Goal: Check status: Check status

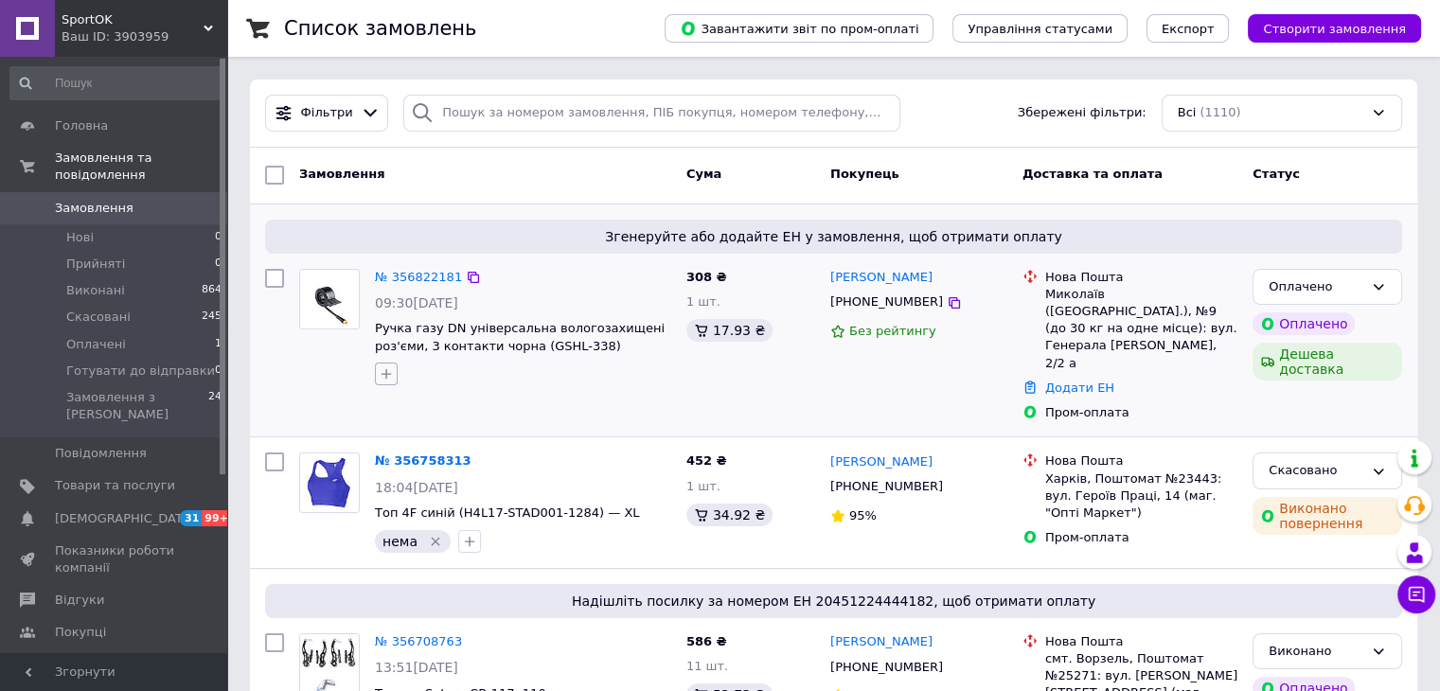
click at [379, 366] on icon "button" at bounding box center [386, 373] width 15 height 15
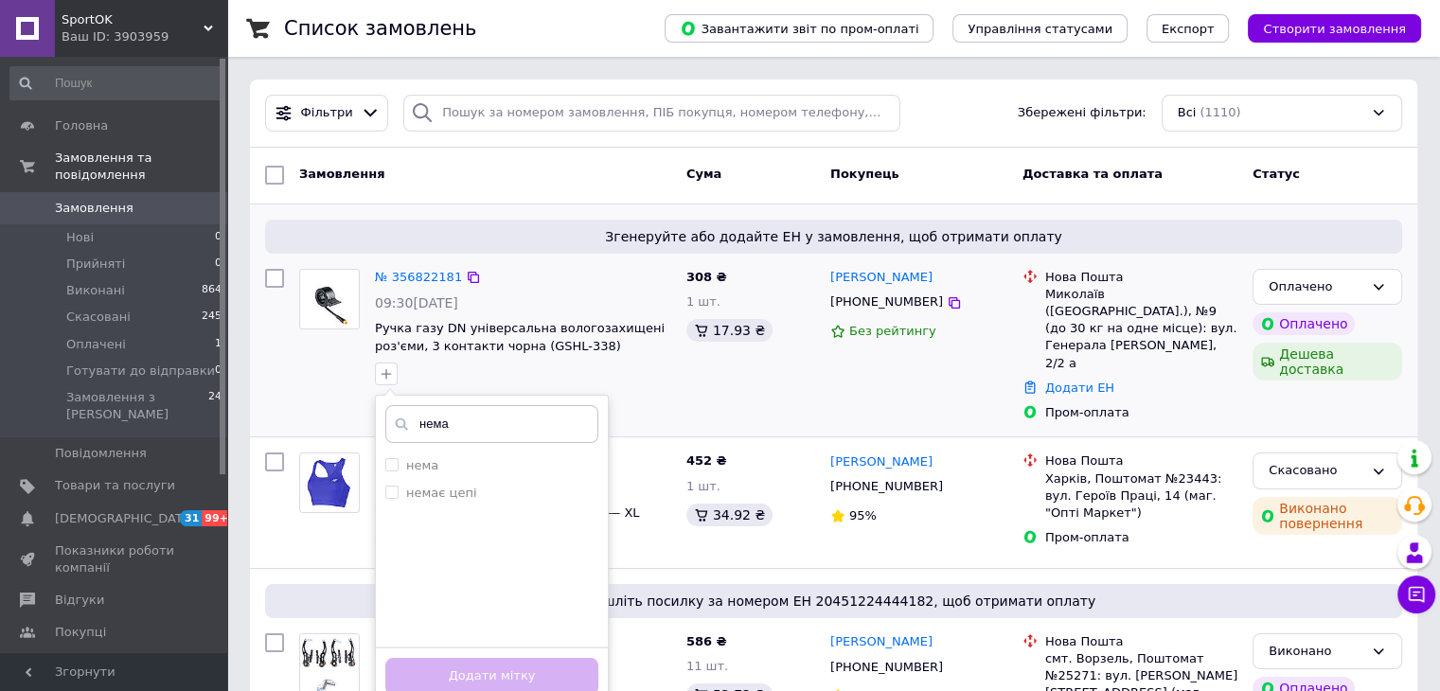
type input "немає"
checkbox input "true"
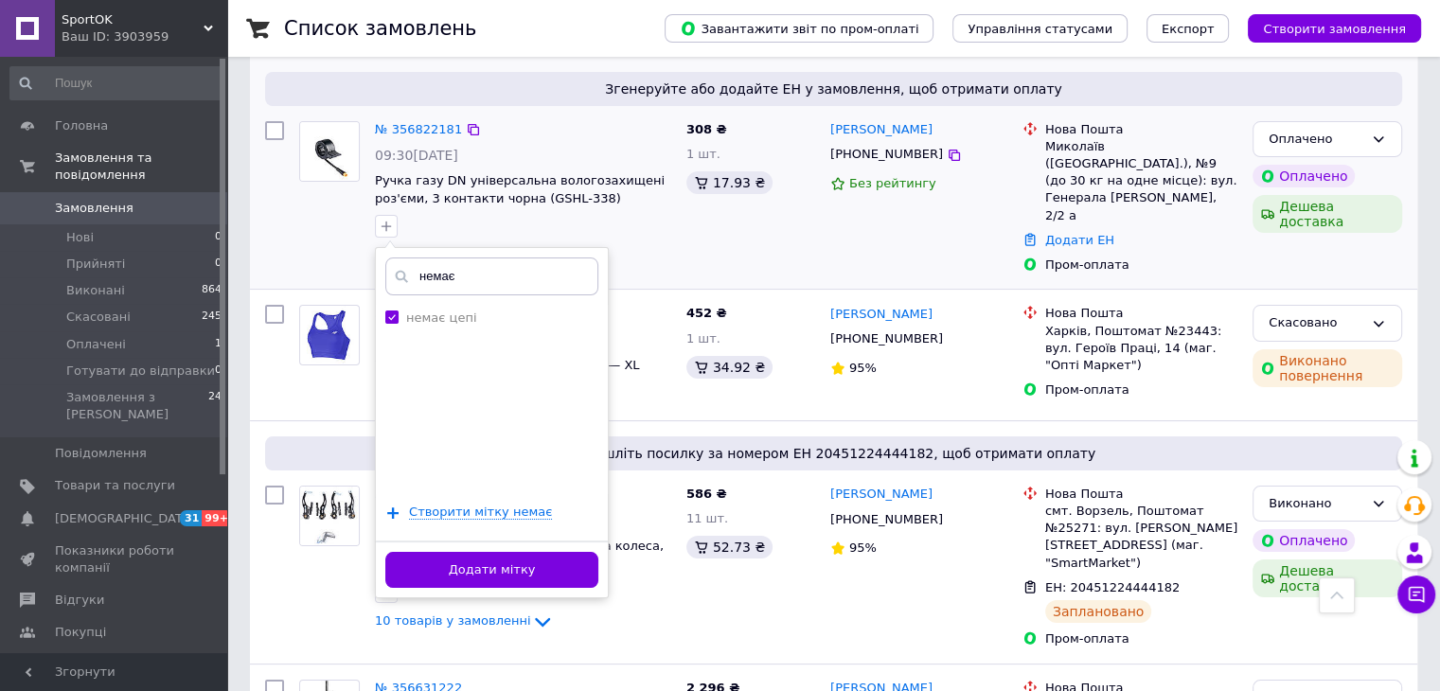
scroll to position [147, 0]
type input "немає"
click at [510, 510] on span "Створити мітку немає" at bounding box center [480, 512] width 143 height 15
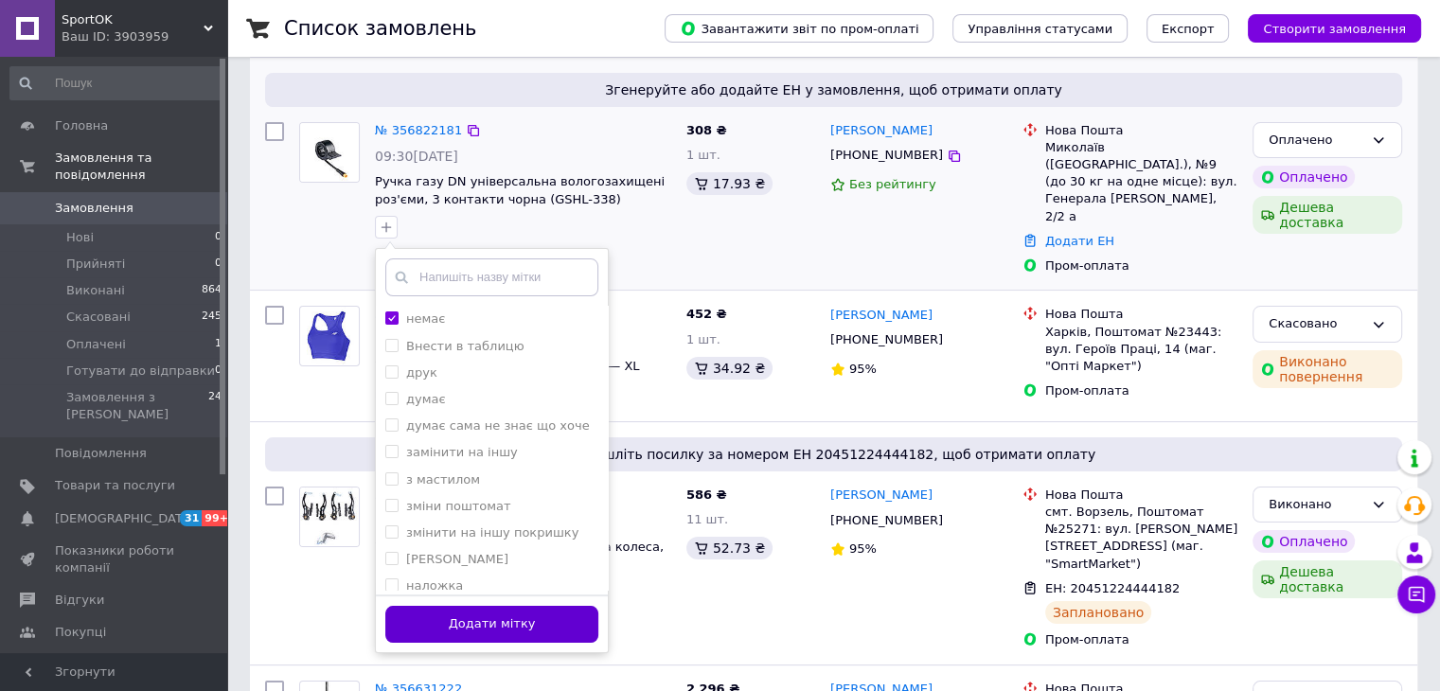
click at [511, 630] on button "Додати мітку" at bounding box center [491, 624] width 213 height 37
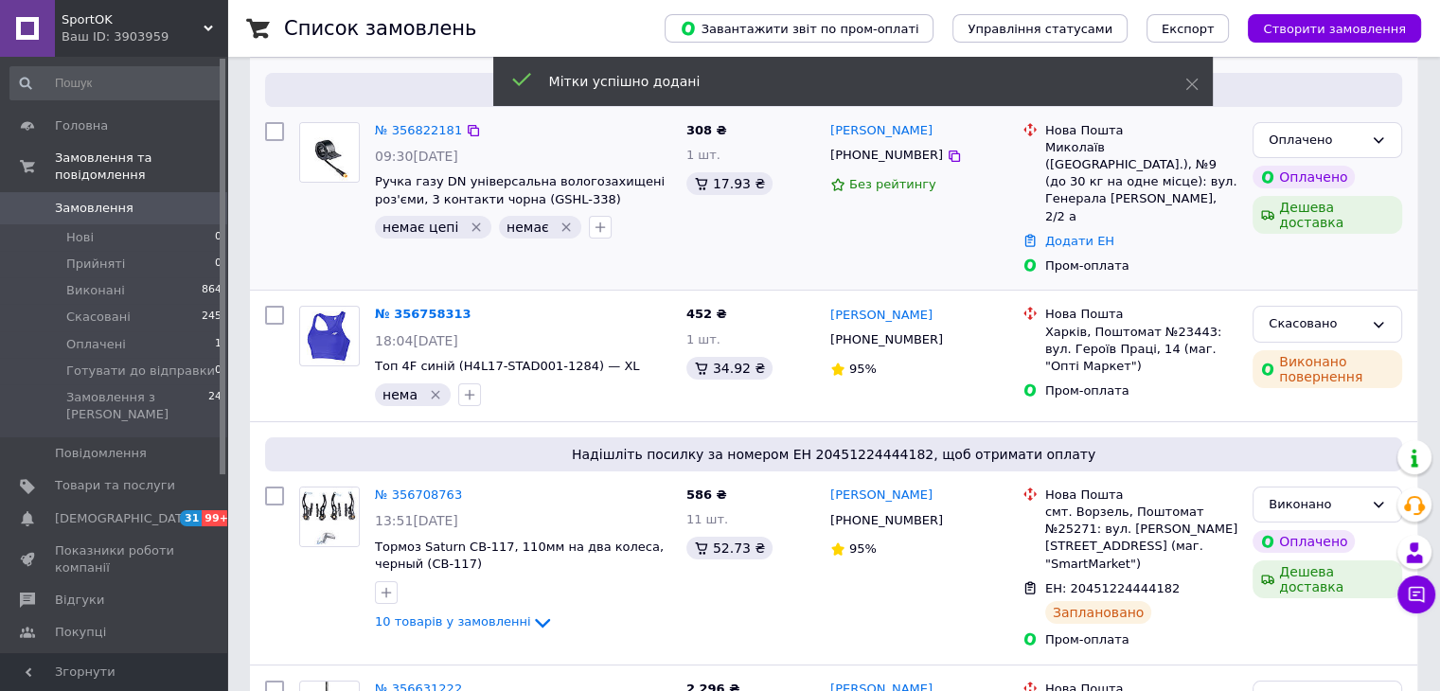
click at [472, 226] on icon "Видалити мітку" at bounding box center [476, 227] width 9 height 9
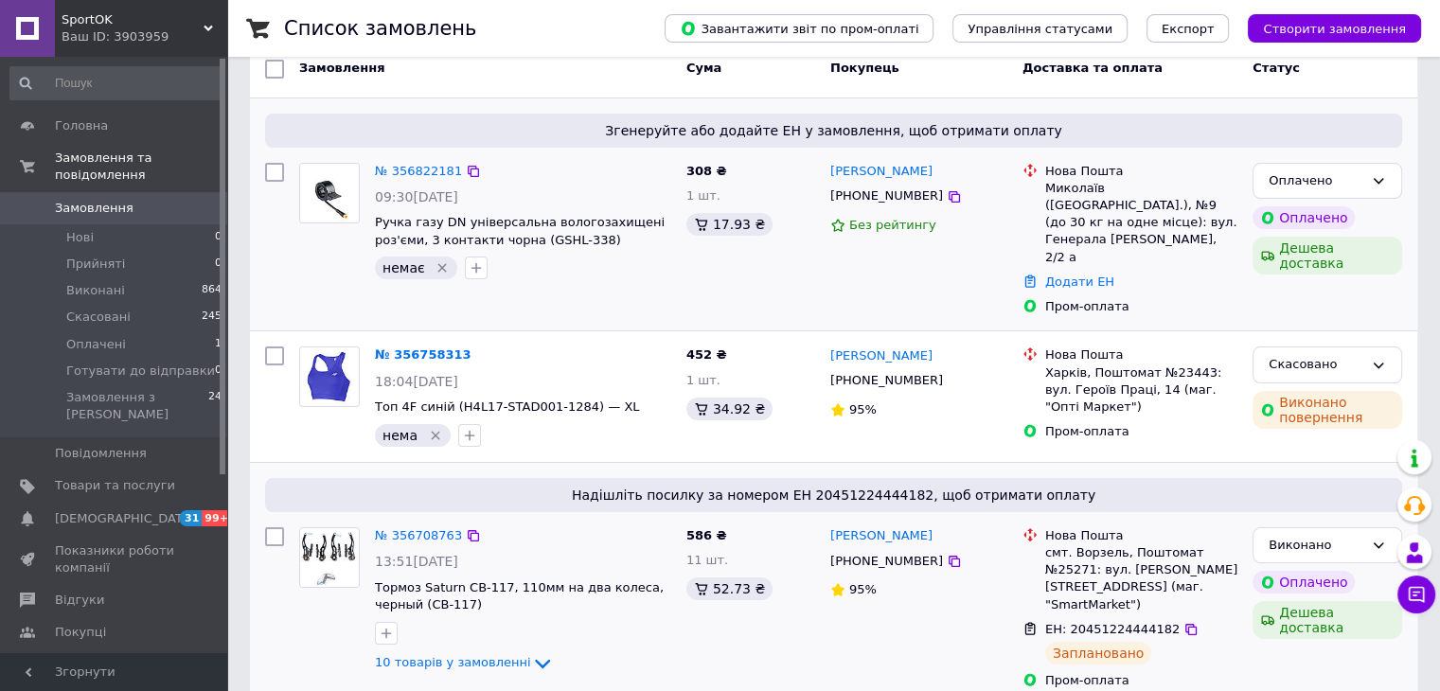
scroll to position [102, 0]
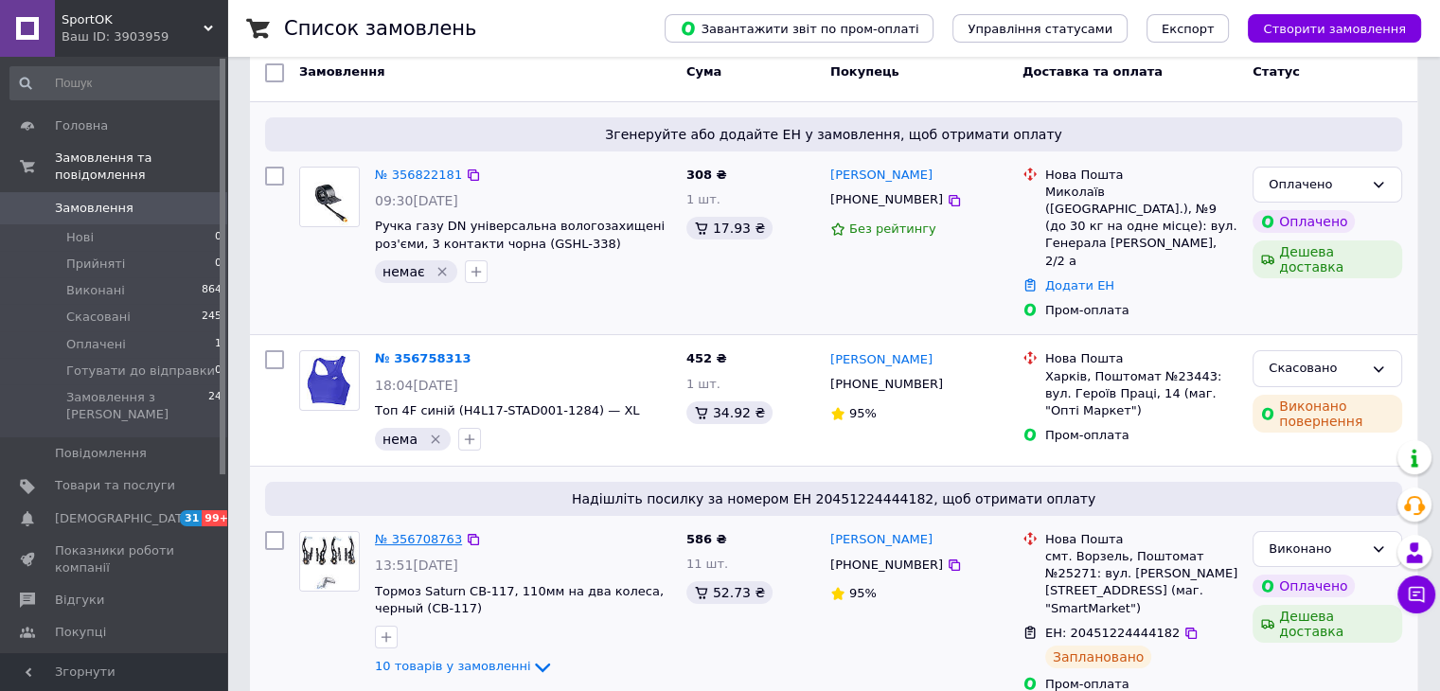
click at [411, 532] on link "№ 356708763" at bounding box center [418, 539] width 87 height 14
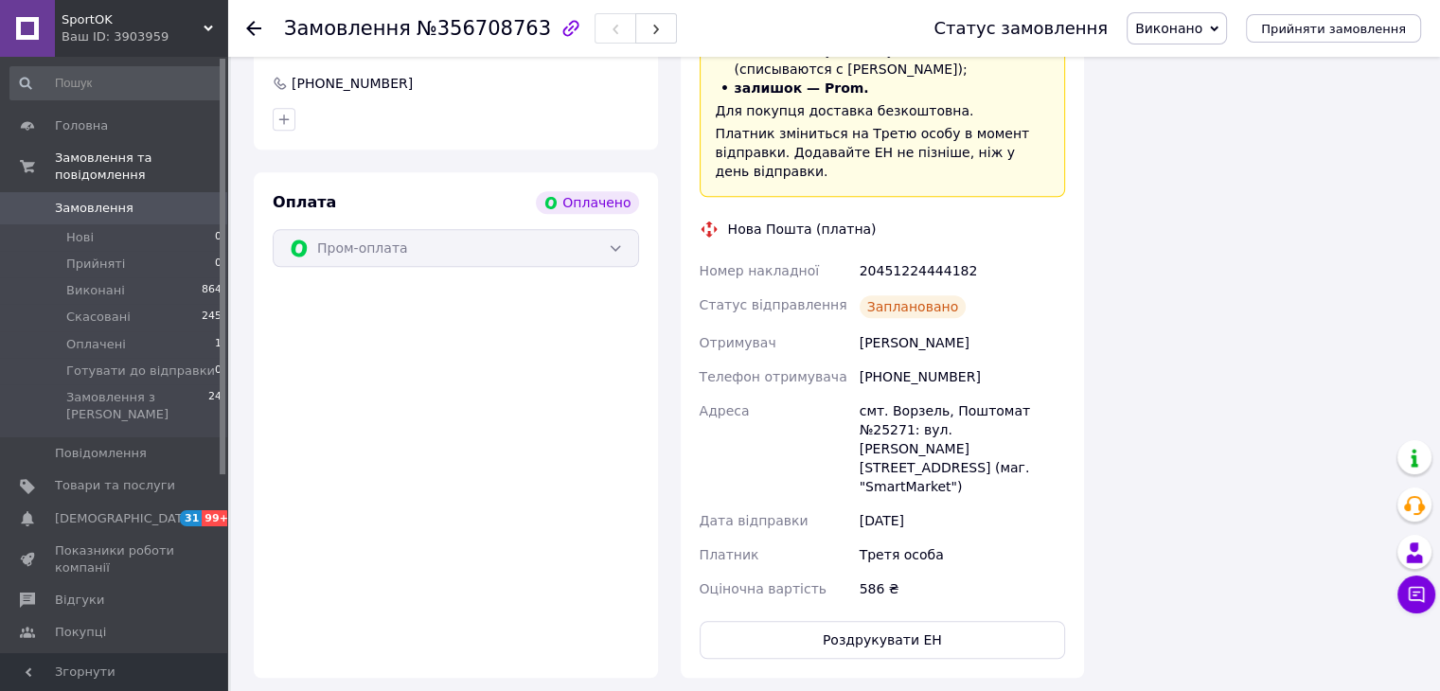
scroll to position [1996, 0]
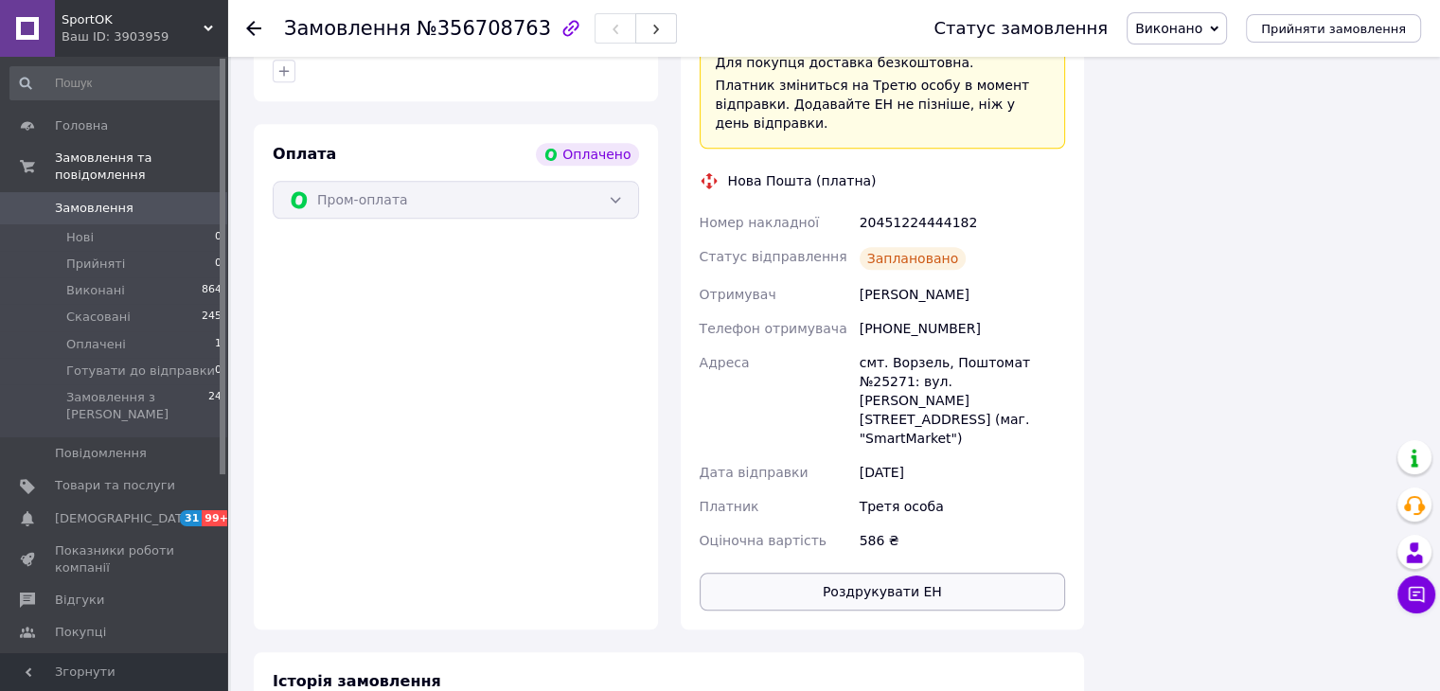
click at [916, 573] on button "Роздрукувати ЕН" at bounding box center [883, 592] width 366 height 38
